Goal: Task Accomplishment & Management: Use online tool/utility

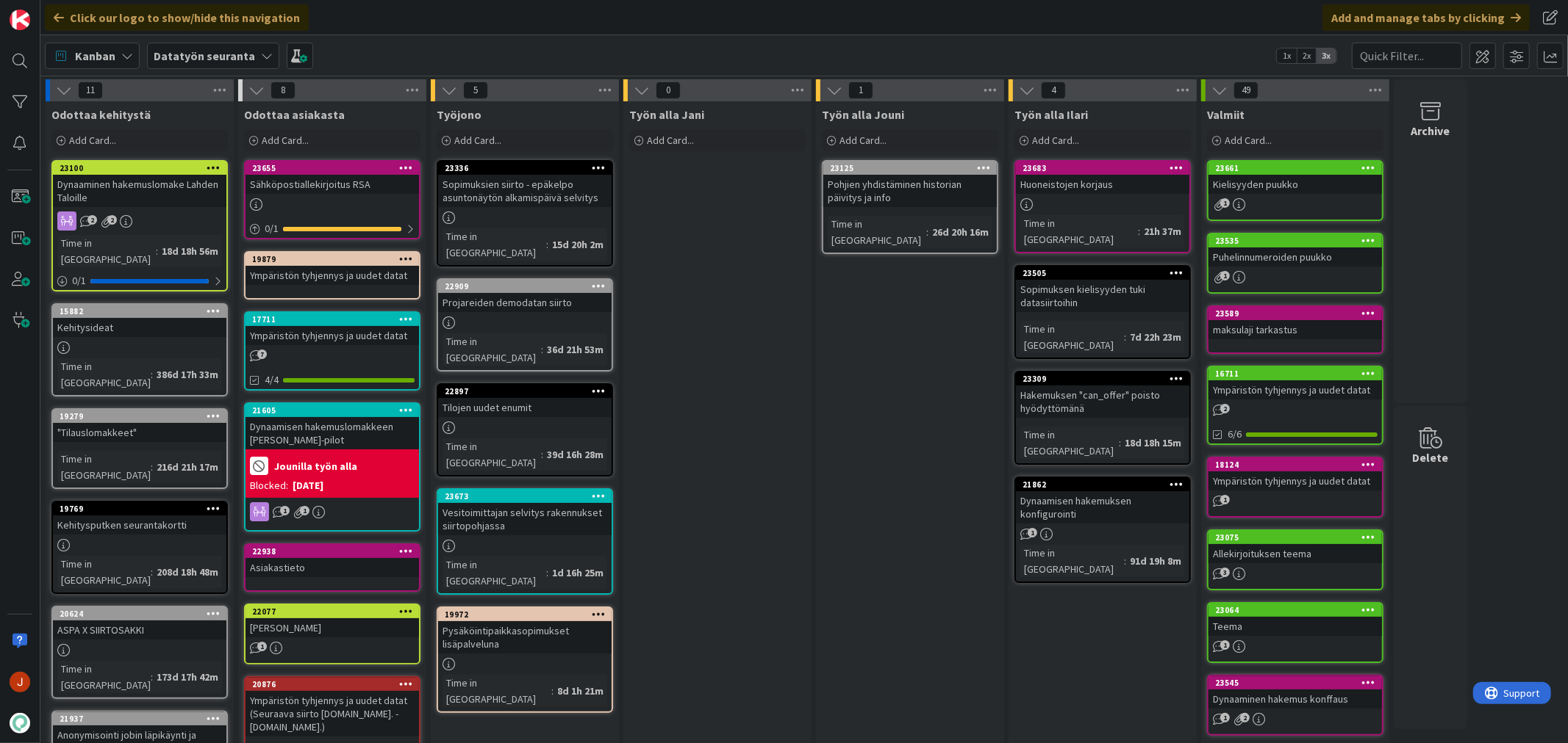
click at [880, 364] on div "Työn alla Jouni Add Card... 23125 Pohjien yhdistäminen historian päivitys ja in…" at bounding box center [910, 713] width 188 height 1224
click at [510, 503] on div "Vesitoimittajan selvitys rakennukset siirtopohjassa" at bounding box center [525, 520] width 174 height 32
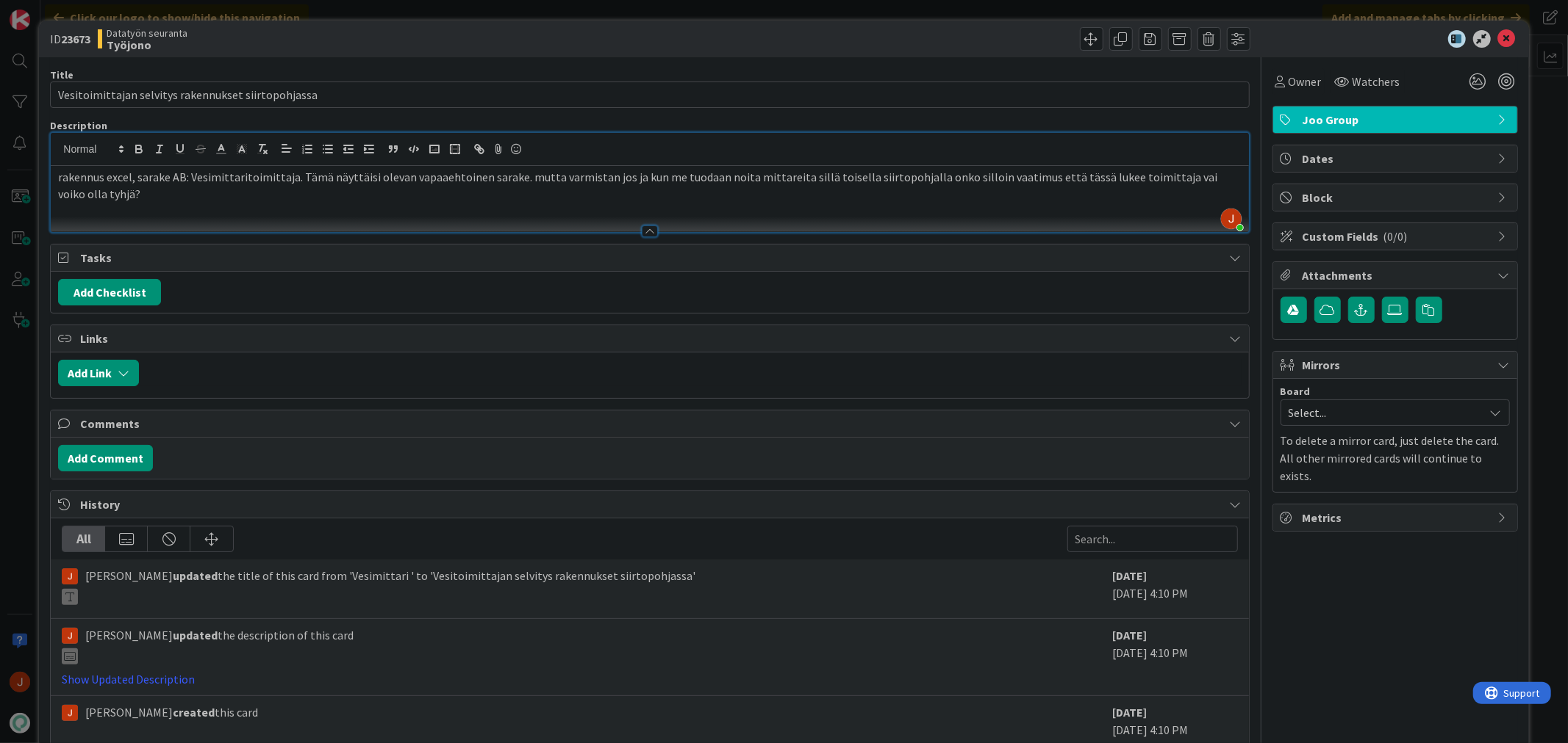
click at [868, 154] on div "Jouni Mäkelä just joined rakennus excel, sarake AB: Vesimittaritoimittaja. Tämä…" at bounding box center [649, 183] width 1198 height 100
drag, startPoint x: 1490, startPoint y: 35, endPoint x: 1474, endPoint y: 46, distance: 19.4
click at [1498, 35] on icon at bounding box center [1506, 39] width 18 height 18
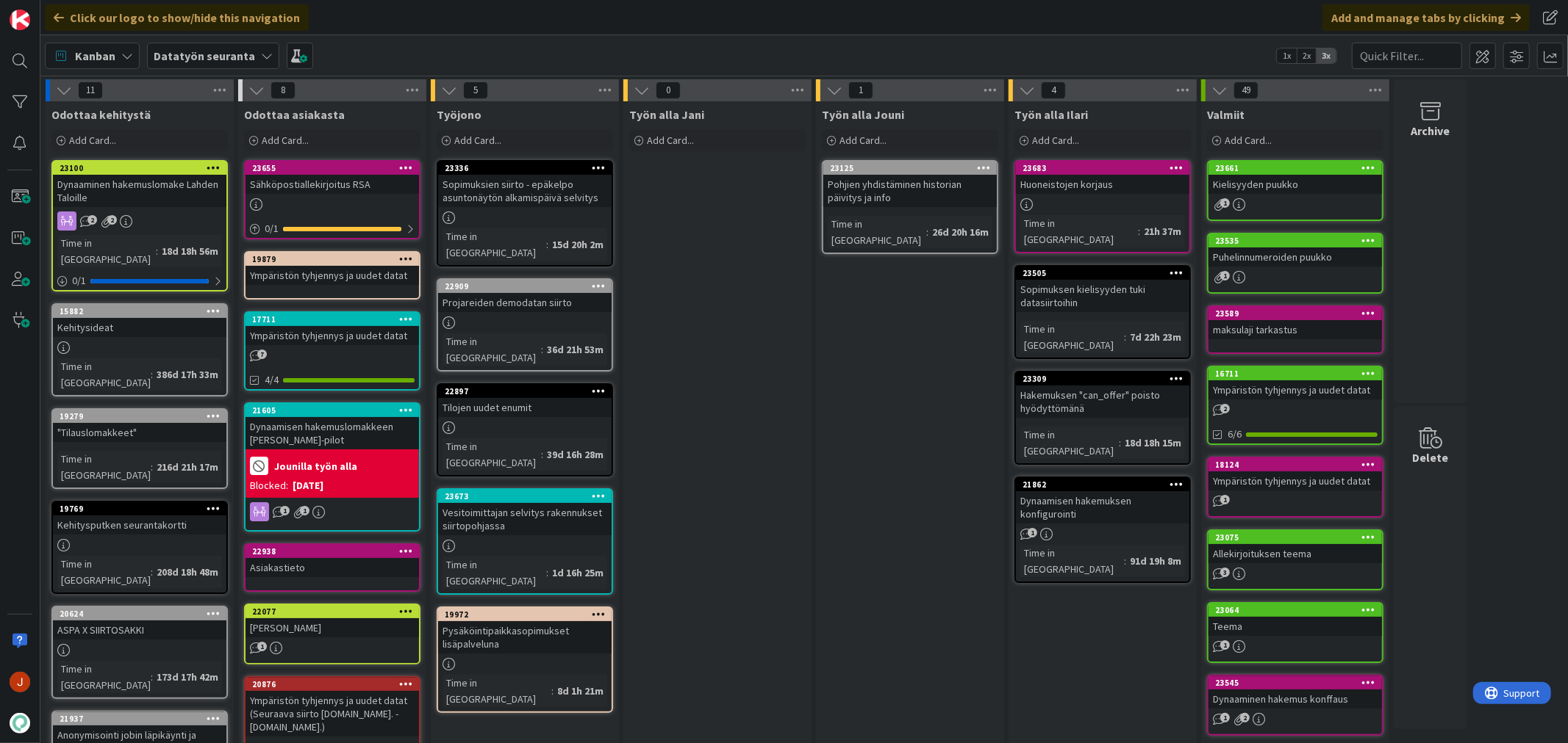
click at [700, 282] on div "Työn alla Jani Add Card..." at bounding box center [717, 713] width 188 height 1224
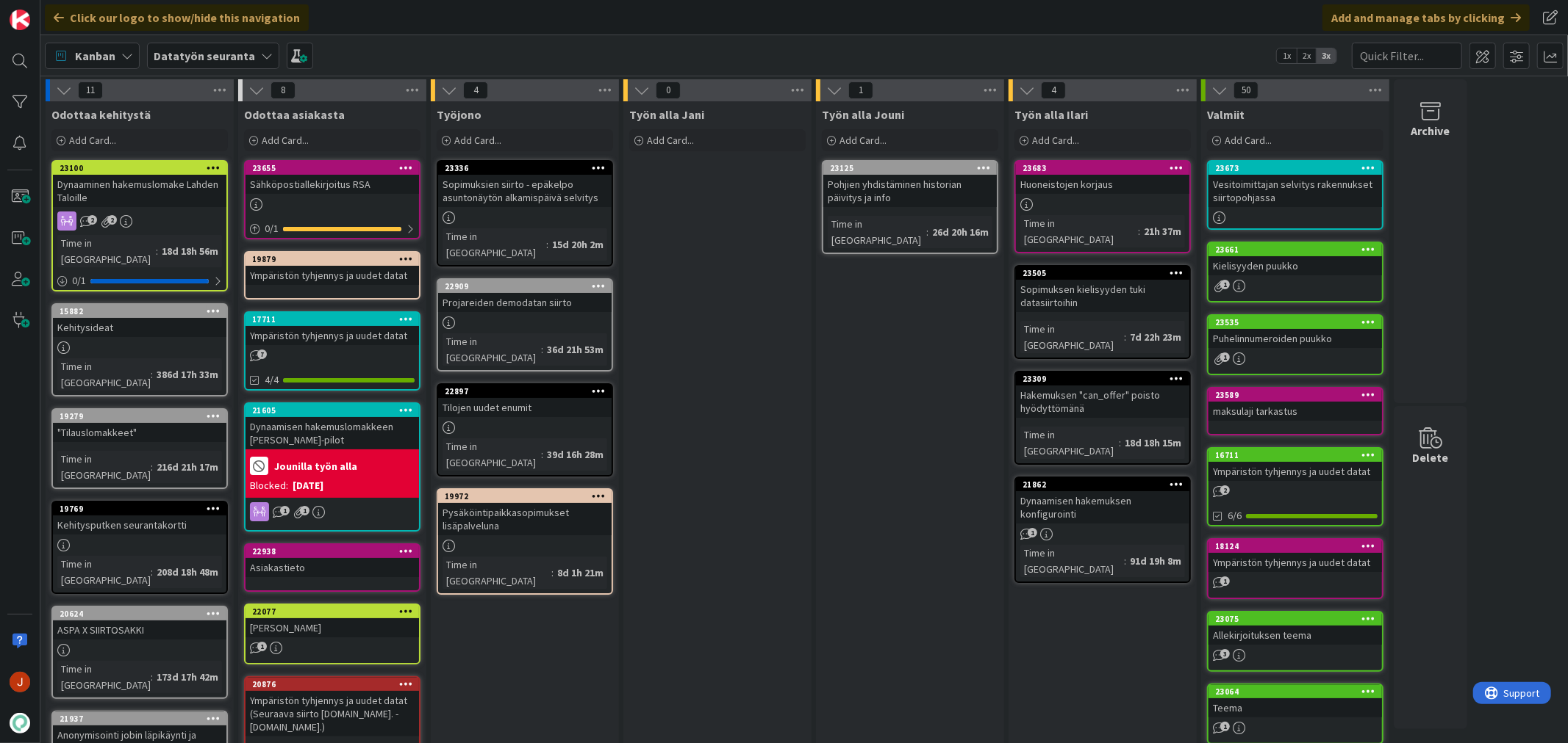
click at [934, 504] on div "Työn alla Jouni Add Card... 23125 Pohjien yhdistäminen historian päivitys ja in…" at bounding box center [910, 713] width 188 height 1224
click at [863, 473] on div "Työn alla Jouni Add Card... 23125 Pohjien yhdistäminen historian päivitys ja in…" at bounding box center [910, 713] width 188 height 1224
click at [808, 257] on div "Työn alla Jani Add Card..." at bounding box center [717, 713] width 188 height 1224
